Goal: Entertainment & Leisure: Browse casually

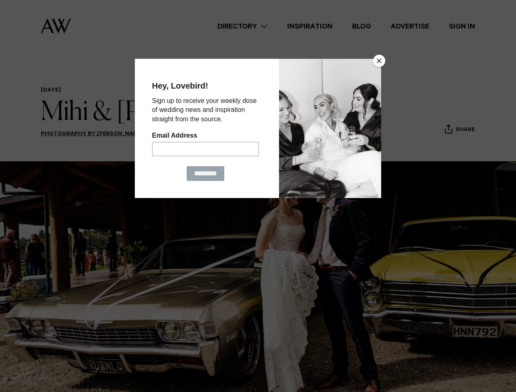
click at [379, 61] on button "Close" at bounding box center [379, 61] width 12 height 12
